Goal: Information Seeking & Learning: Learn about a topic

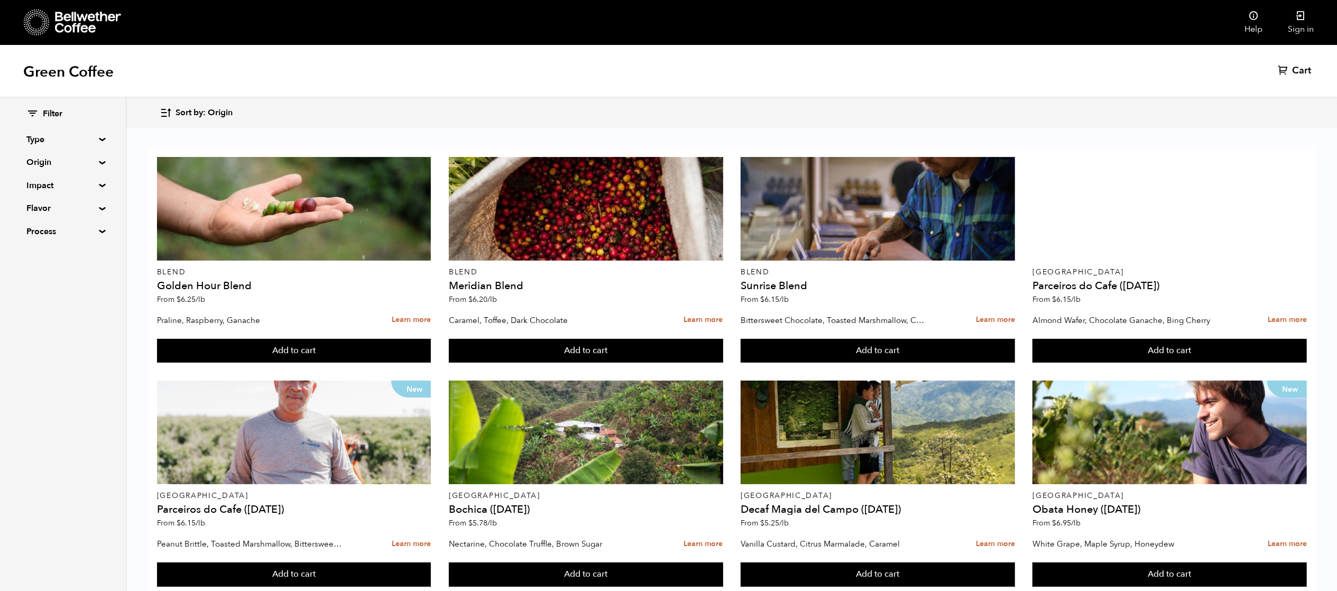
click at [97, 157] on div "Filter Type Blend Single Origin Decaf Seasonal Year Round Origin Blend [GEOGRAP…" at bounding box center [63, 173] width 126 height 151
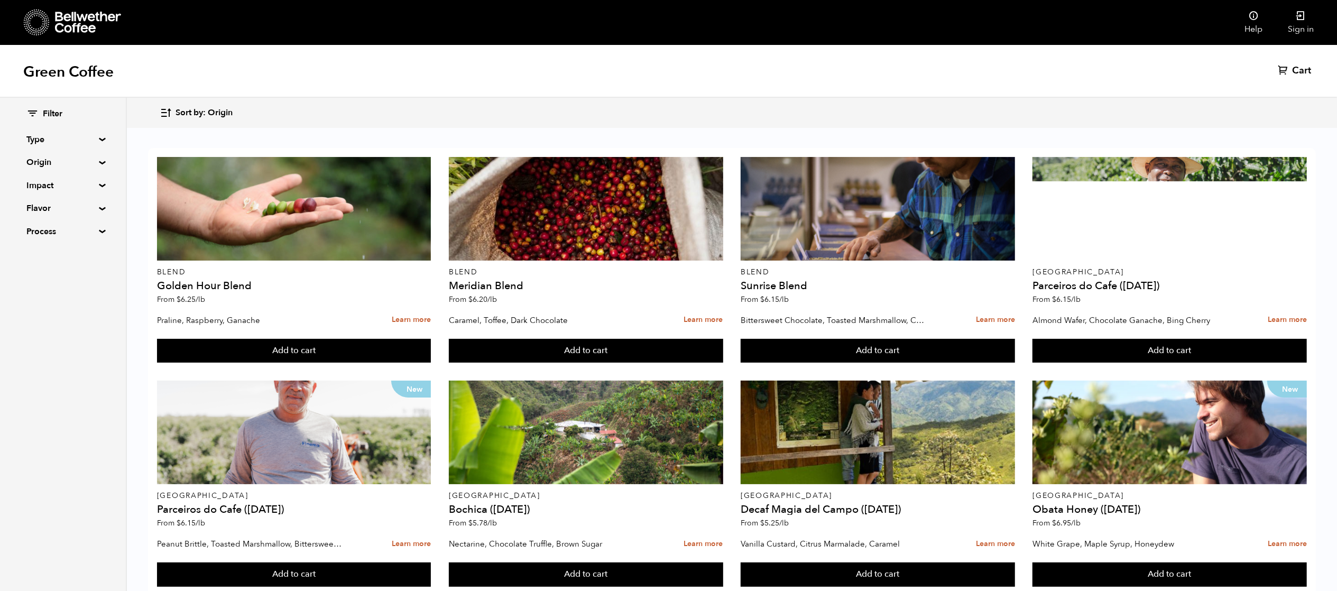
click at [98, 163] on summary "Origin" at bounding box center [62, 162] width 73 height 13
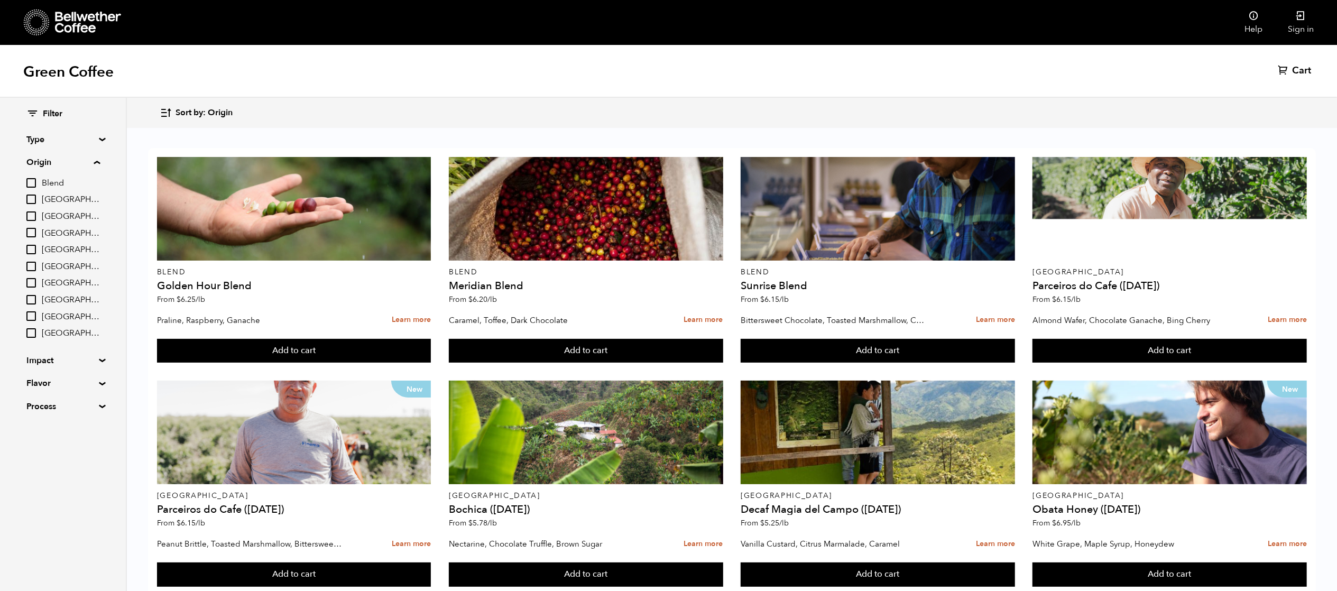
click at [28, 266] on input "Ethiopia" at bounding box center [31, 267] width 10 height 10
checkbox input "true"
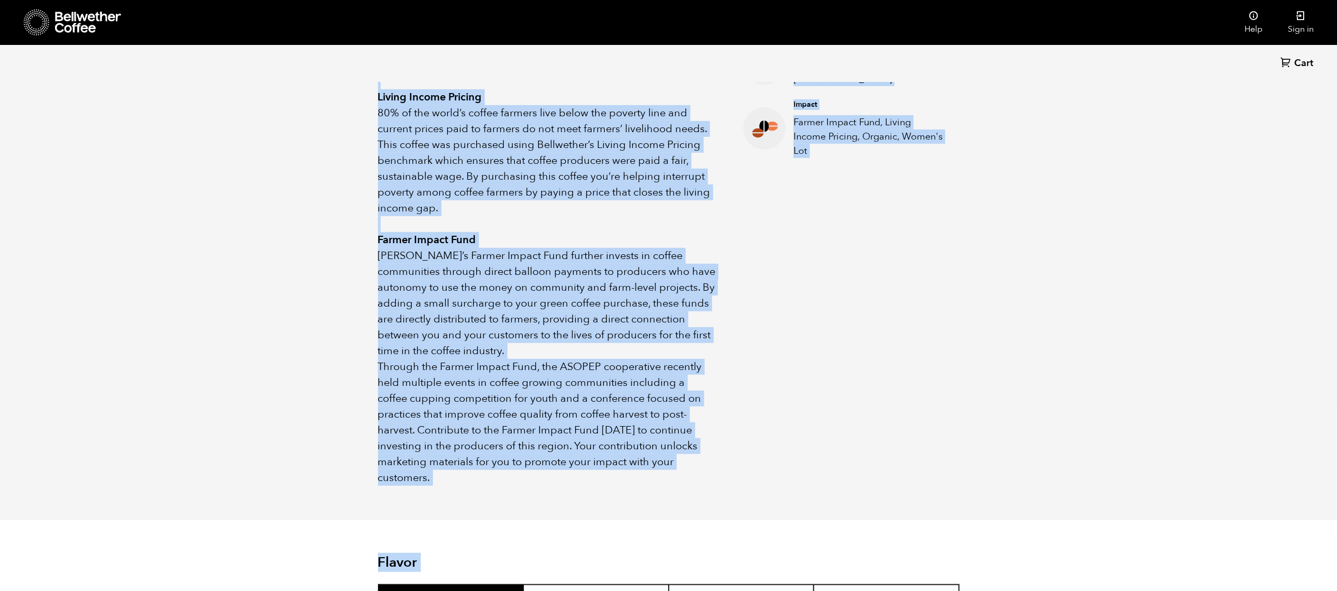
scroll to position [575, 0]
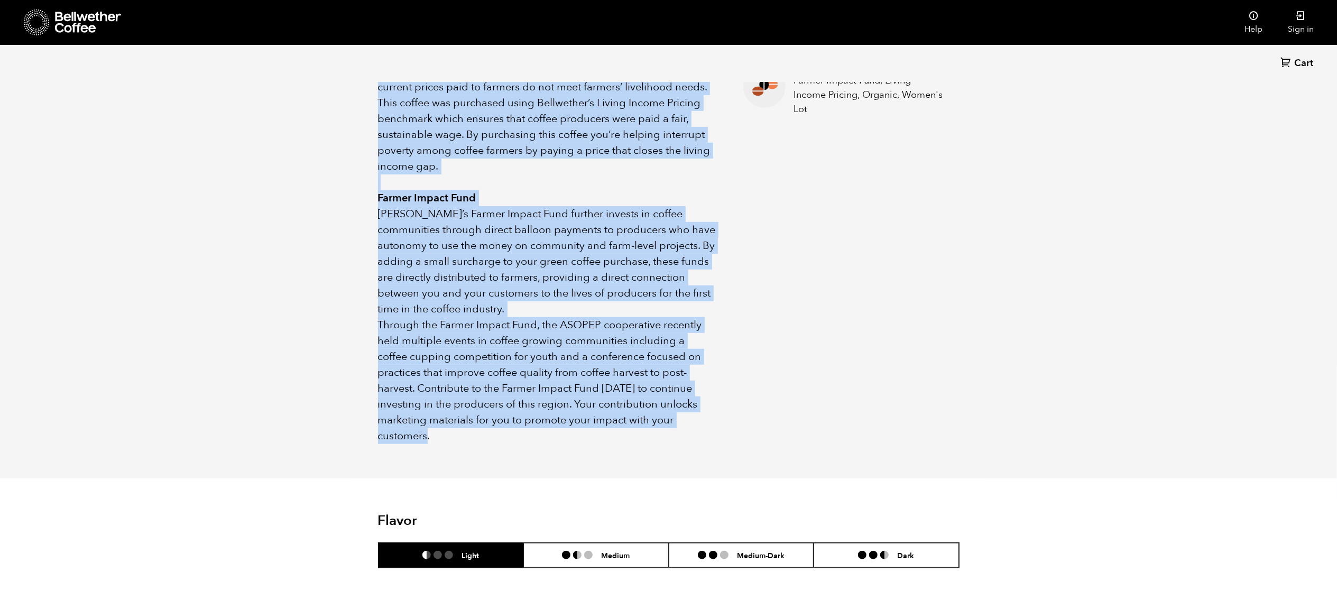
drag, startPoint x: 382, startPoint y: 135, endPoint x: 694, endPoint y: 421, distance: 423.8
click at [694, 422] on div "Tolima, [GEOGRAPHIC_DATA] has been known more for violence in recent decades th…" at bounding box center [547, 166] width 339 height 555
copy div "lorem, Ipsumdol sit amet conse adip eli seddoeiu te incidi utlabor etdo magnaal…"
